Goal: Subscribe to service/newsletter

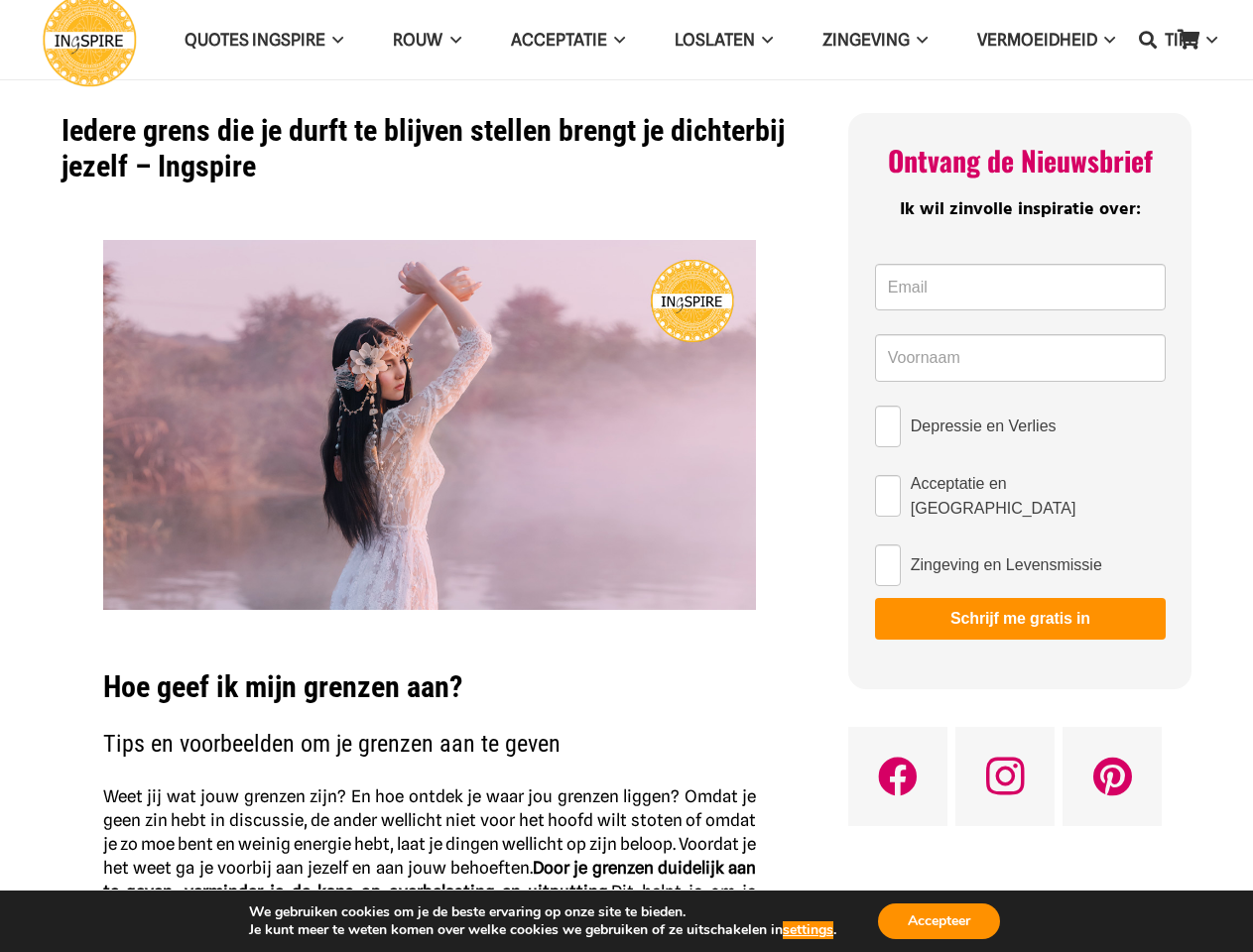
click at [626, 476] on img at bounding box center [430, 425] width 653 height 370
click at [1148, 40] on icon "Zoeken" at bounding box center [1148, 40] width 18 height 50
click at [888, 427] on input "Depressie en Verlies" at bounding box center [888, 427] width 26 height 42
checkbox input "true"
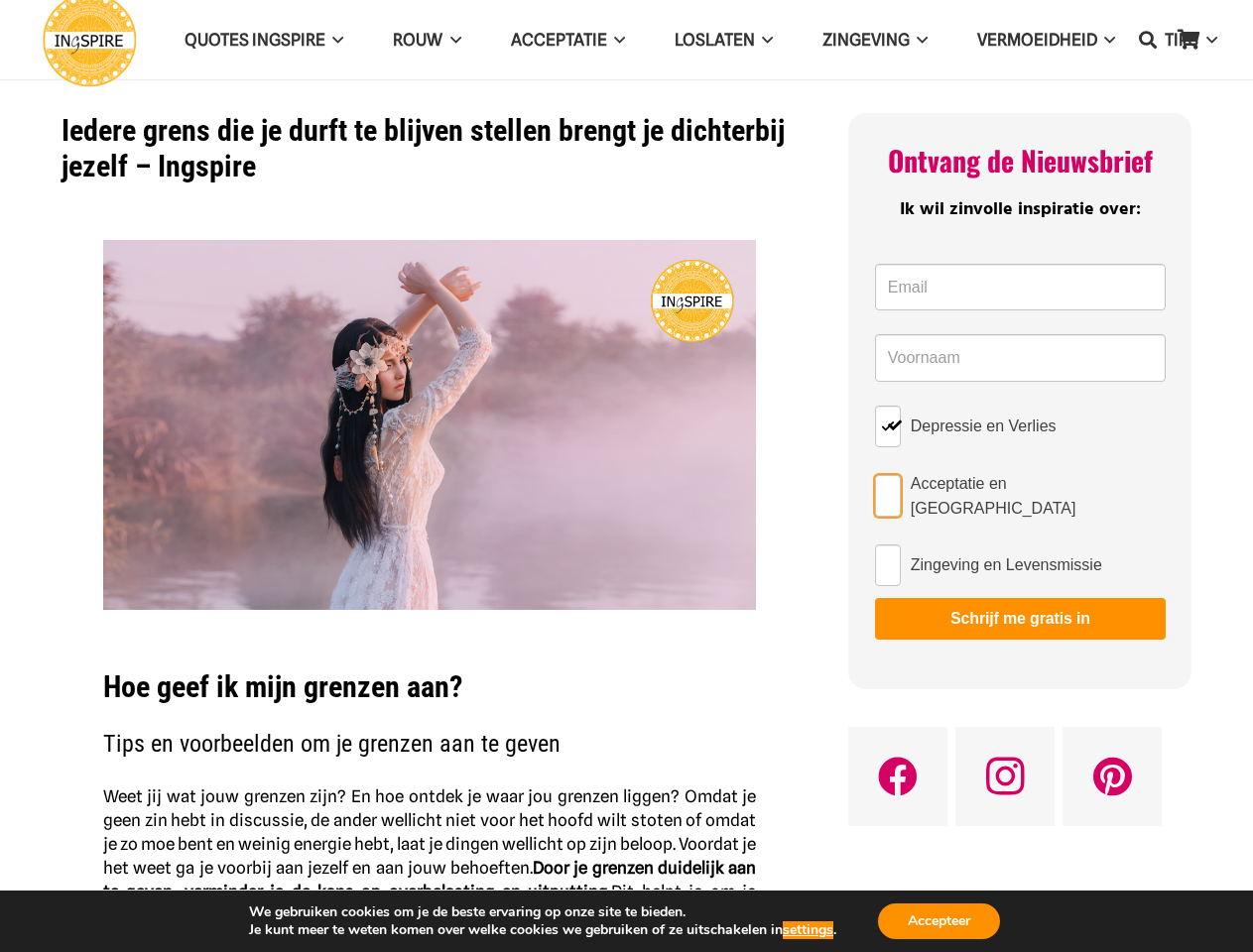
click at [888, 491] on input "Acceptatie en [GEOGRAPHIC_DATA]" at bounding box center [888, 496] width 26 height 42
checkbox input "true"
click at [888, 557] on input "Zingeving en Levensmissie" at bounding box center [888, 565] width 26 height 42
checkbox input "true"
click at [1020, 611] on button "Schrijf me gratis in" at bounding box center [1020, 619] width 291 height 42
